Goal: Information Seeking & Learning: Find specific fact

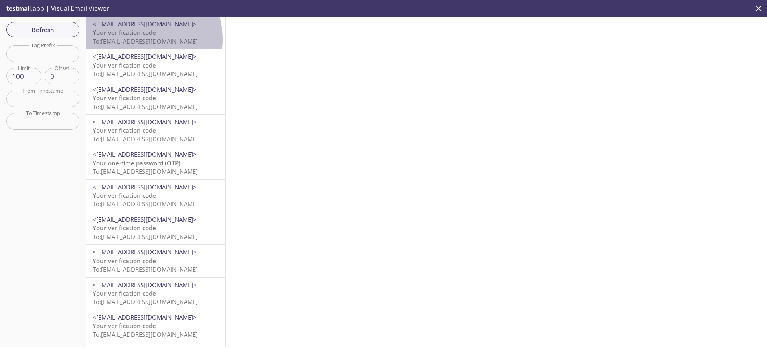
click at [133, 39] on span "To: ta.800620030@inbox.testmail.app" at bounding box center [145, 41] width 105 height 8
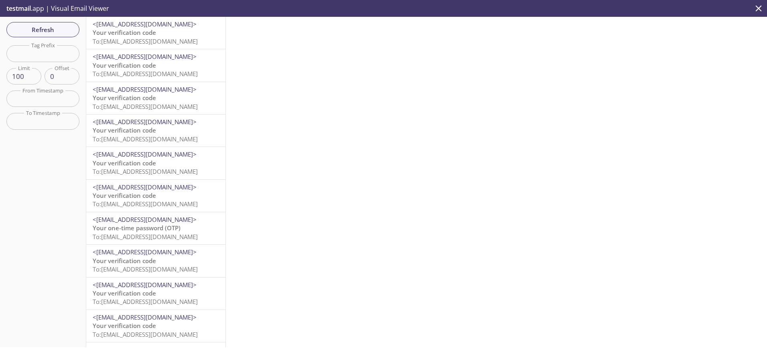
click at [131, 35] on span "Your verification code" at bounding box center [124, 32] width 63 height 8
